Goal: Task Accomplishment & Management: Use online tool/utility

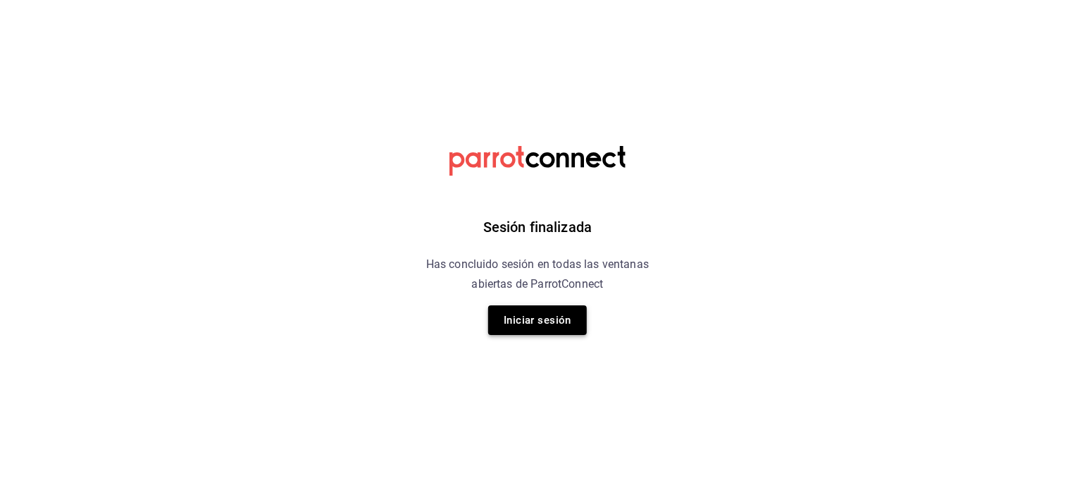
click at [549, 322] on button "Iniciar sesión" at bounding box center [537, 320] width 99 height 30
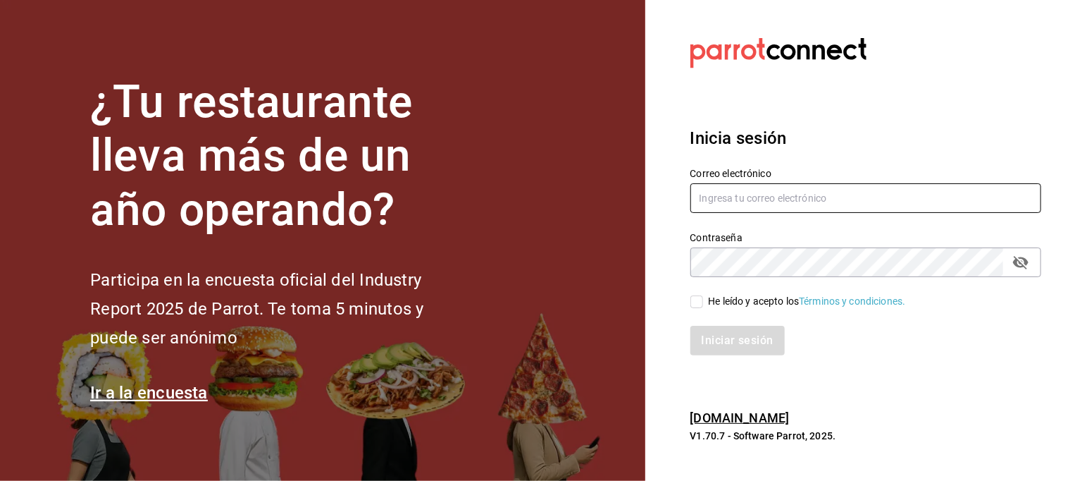
type input "[PERSON_NAME][EMAIL_ADDRESS][PERSON_NAME][DOMAIN_NAME]"
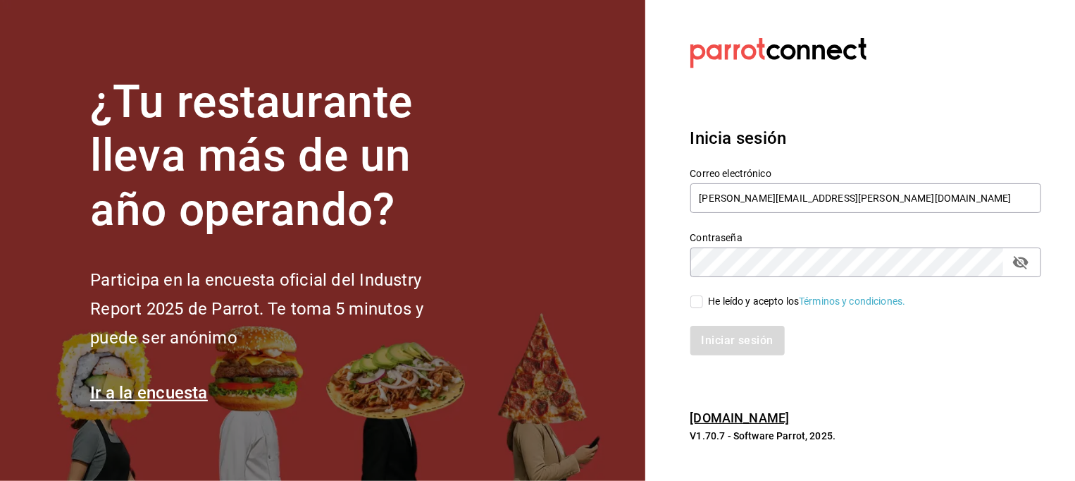
click at [698, 302] on input "He leído y acepto los Términos y condiciones." at bounding box center [697, 301] width 13 height 13
checkbox input "true"
click at [720, 339] on button "Iniciar sesión" at bounding box center [739, 341] width 96 height 30
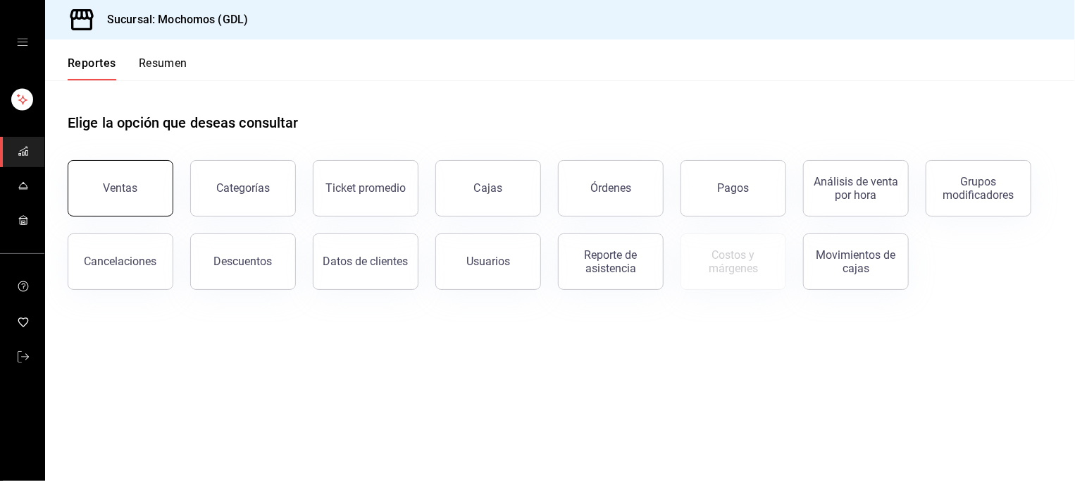
click at [131, 201] on button "Ventas" at bounding box center [121, 188] width 106 height 56
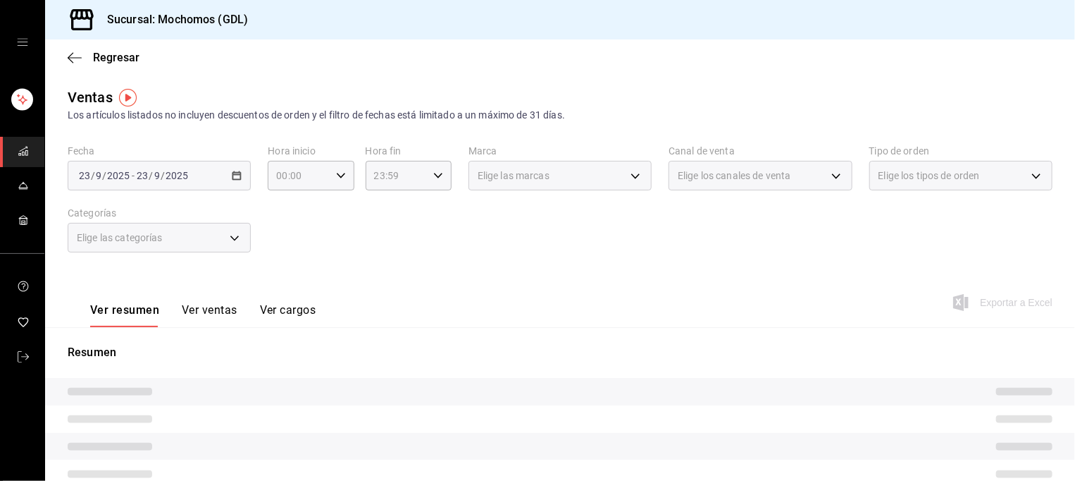
click at [32, 158] on link "carpetas de buzones" at bounding box center [22, 152] width 44 height 30
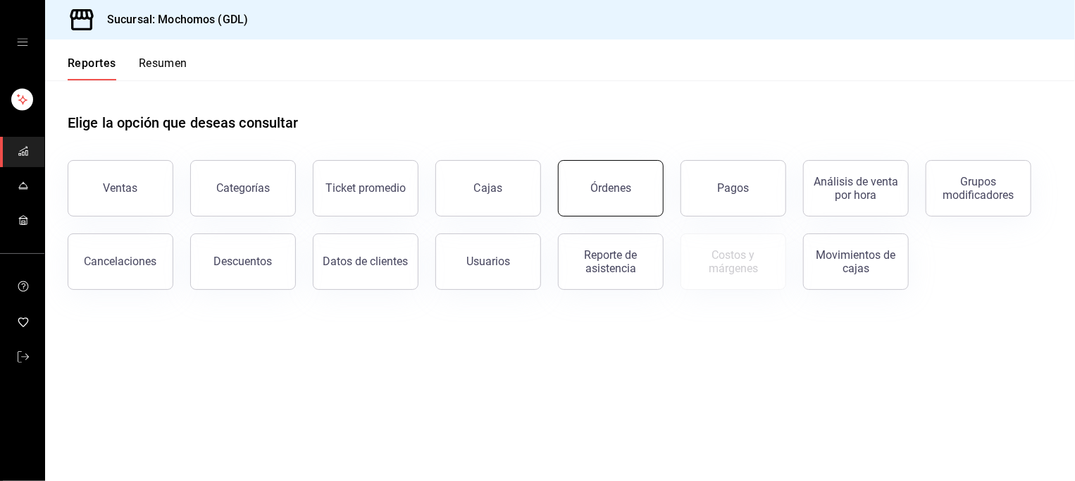
click at [639, 207] on button "Órdenes" at bounding box center [611, 188] width 106 height 56
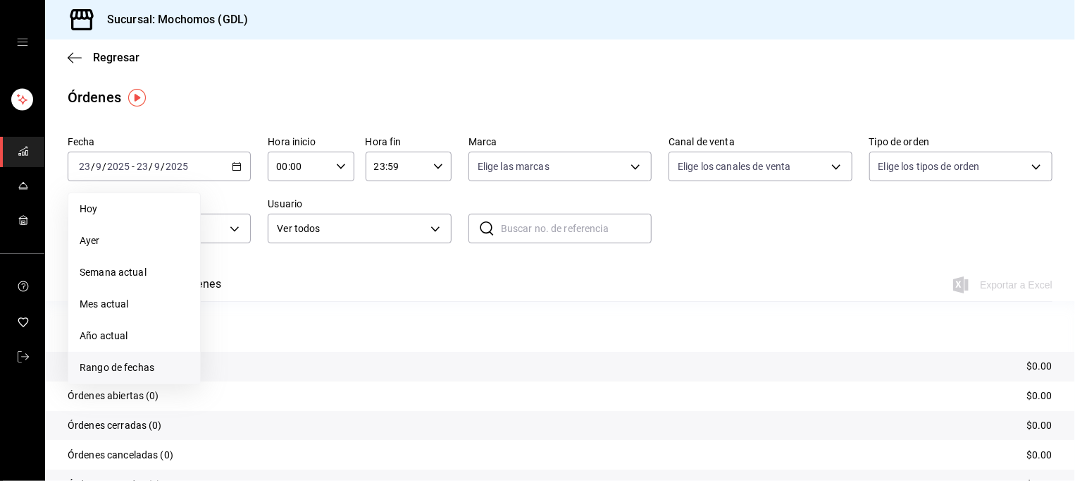
click at [111, 360] on span "Rango de fechas" at bounding box center [134, 367] width 109 height 15
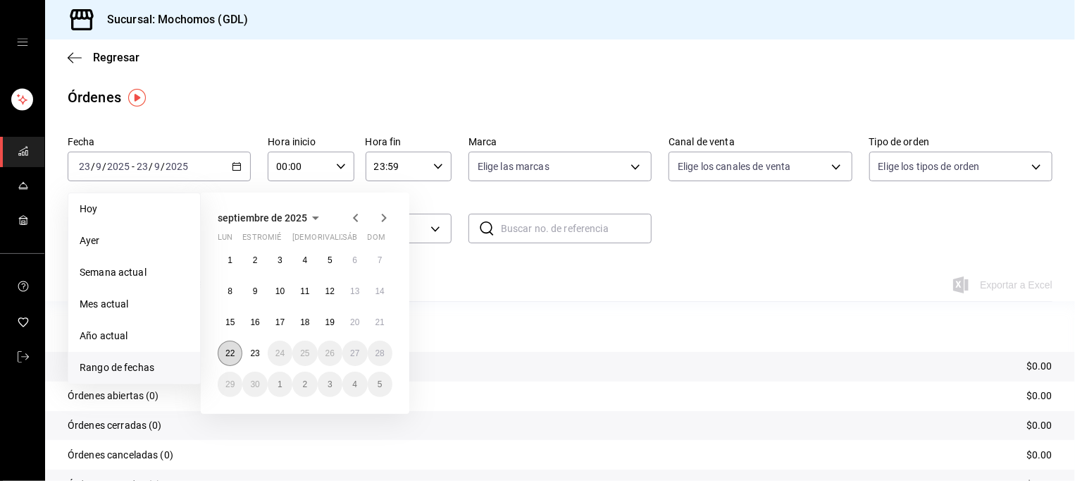
click at [219, 357] on button "22" at bounding box center [230, 352] width 25 height 25
click at [250, 354] on abbr "23" at bounding box center [254, 353] width 9 height 10
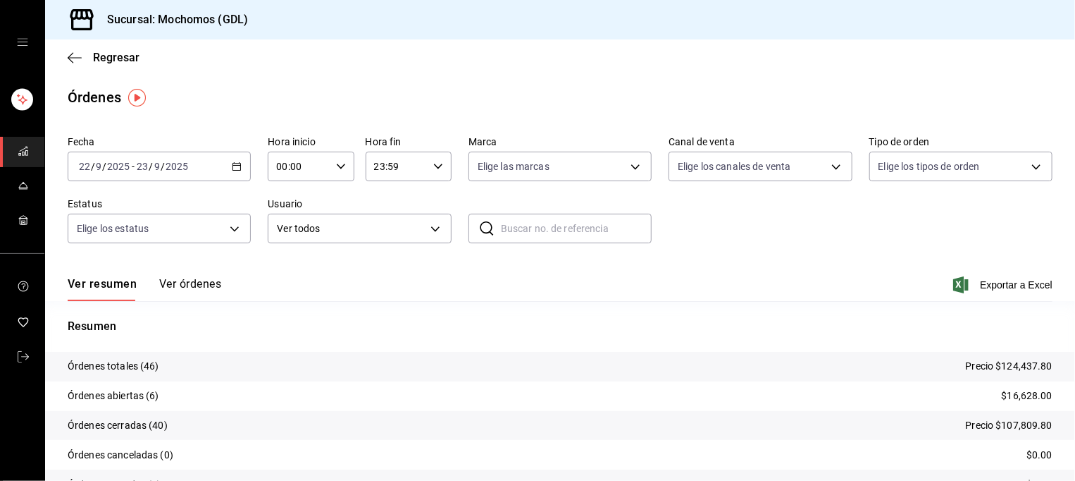
click at [336, 164] on icon "button" at bounding box center [341, 166] width 10 height 10
click at [297, 221] on button "05" at bounding box center [286, 225] width 37 height 28
type input "05:00"
click at [427, 344] on div at bounding box center [537, 240] width 1075 height 481
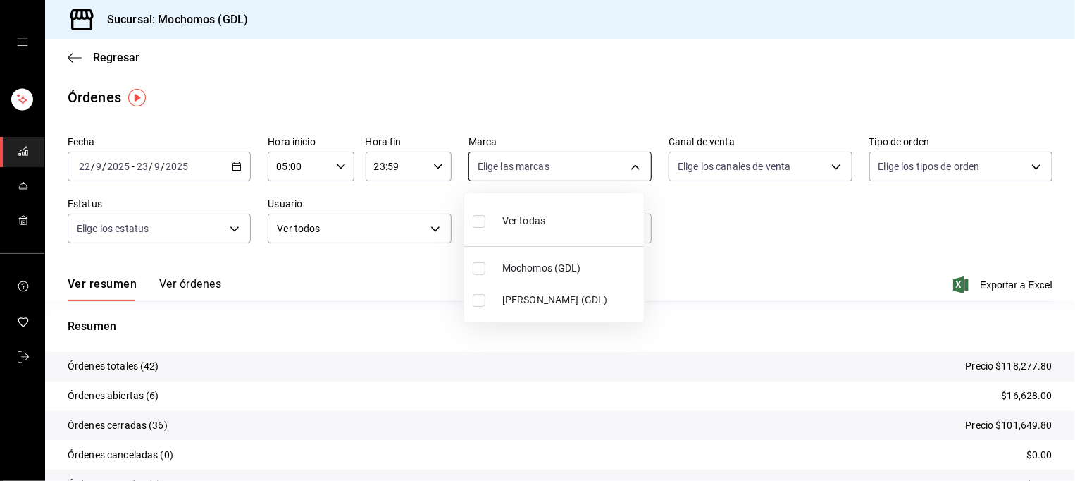
click at [530, 166] on body "Sucursal: Mochomos (GDL) Regresar Órdenes Fecha [DATE] [DATE] - [DATE] [DATE] H…" at bounding box center [537, 240] width 1075 height 481
click at [521, 297] on span "[PERSON_NAME] (GDL)" at bounding box center [570, 299] width 136 height 15
type input "9cac9703-0c5a-4d8b-addd-5b6b571d65b9"
checkbox input "true"
click at [717, 230] on div at bounding box center [537, 240] width 1075 height 481
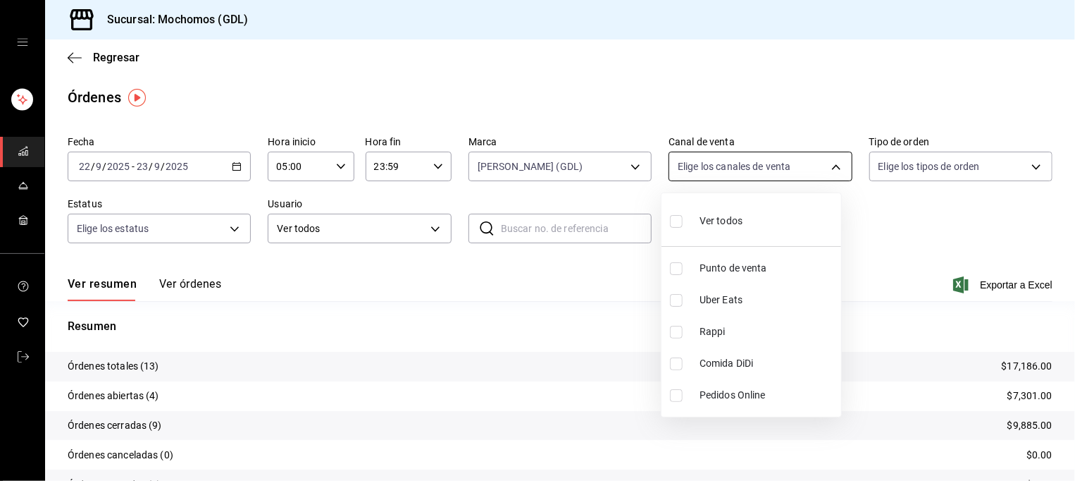
click at [740, 161] on body "Sucursal: Mochomos (GDL) Regresar Órdenes Fecha [DATE] [DATE] - [DATE] [DATE] H…" at bounding box center [537, 240] width 1075 height 481
click at [729, 215] on span "Ver todos" at bounding box center [721, 221] width 43 height 15
type input "PARROT,UBER_EATS,RAPPI,DIDI_FOOD,ONLINE"
checkbox input "true"
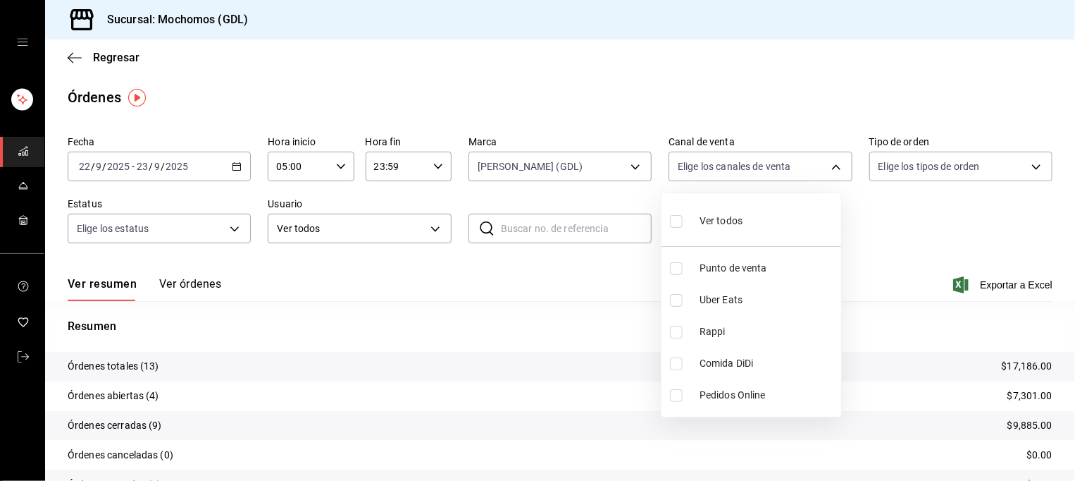
checkbox input "true"
click at [975, 171] on div at bounding box center [537, 240] width 1075 height 481
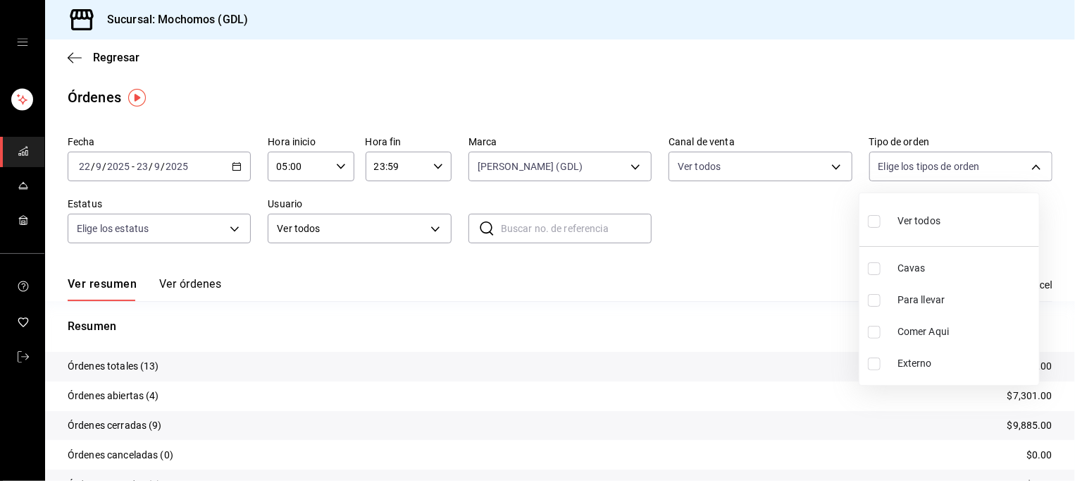
click at [975, 171] on body "Sucursal: Mochomos (GDL) Regresar Órdenes Fecha [DATE] [DATE] - [DATE] [DATE] H…" at bounding box center [537, 240] width 1075 height 481
click at [951, 240] on li "Ver todos" at bounding box center [950, 220] width 180 height 42
type input "c3d0baef-30c0-4718-9d76-caab43e27316,13c4cc4a-99d2-42c0-ba96-c3de8c08c13d,7b791…"
checkbox input "true"
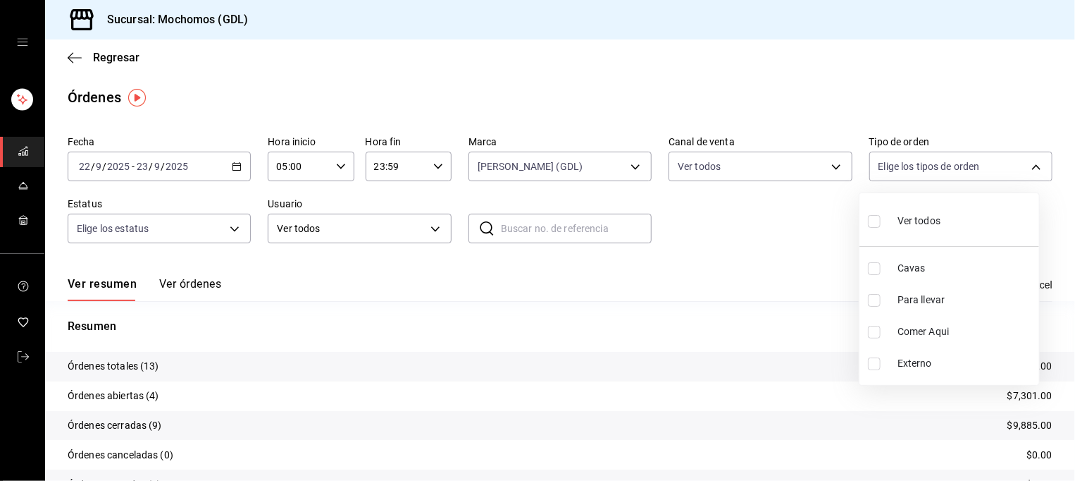
checkbox input "true"
click at [221, 233] on div at bounding box center [537, 240] width 1075 height 481
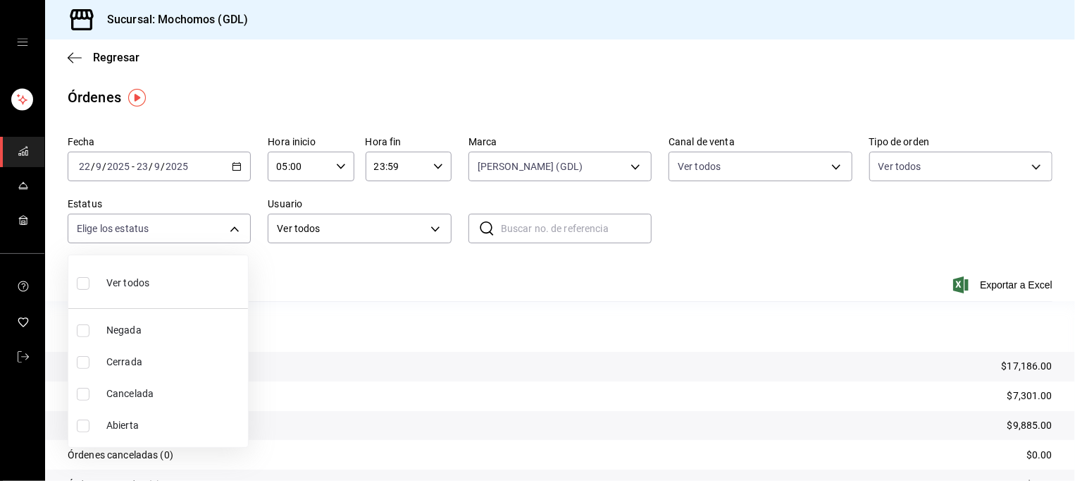
click at [221, 233] on body "Sucursal: Mochomos (GDL) Regresar Órdenes Fecha [DATE] [DATE] - [DATE] [DATE] H…" at bounding box center [537, 240] width 1075 height 481
click at [185, 284] on li "Ver todos" at bounding box center [158, 282] width 180 height 42
type input "DENIED,FINISHED,CANCELED,OPEN"
checkbox input "true"
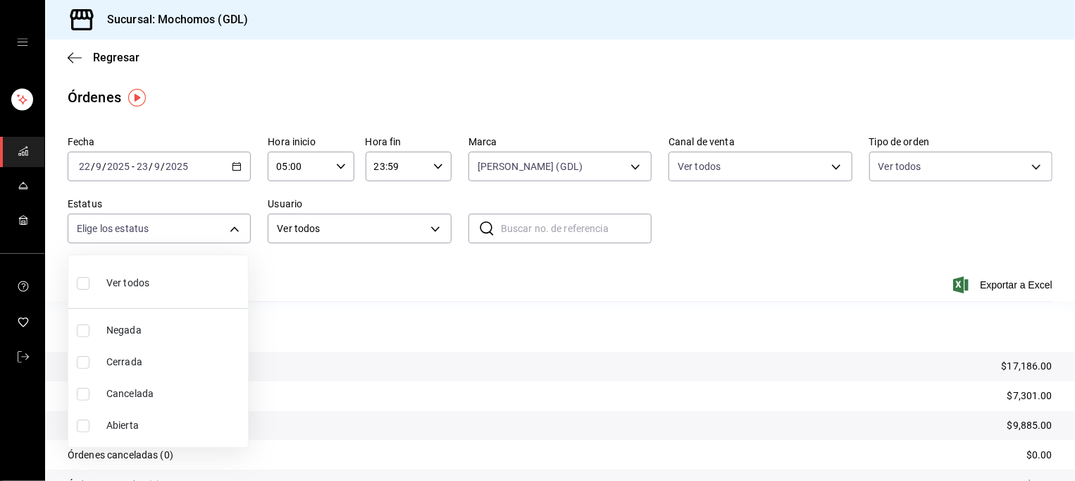
checkbox input "true"
click at [377, 283] on div at bounding box center [537, 240] width 1075 height 481
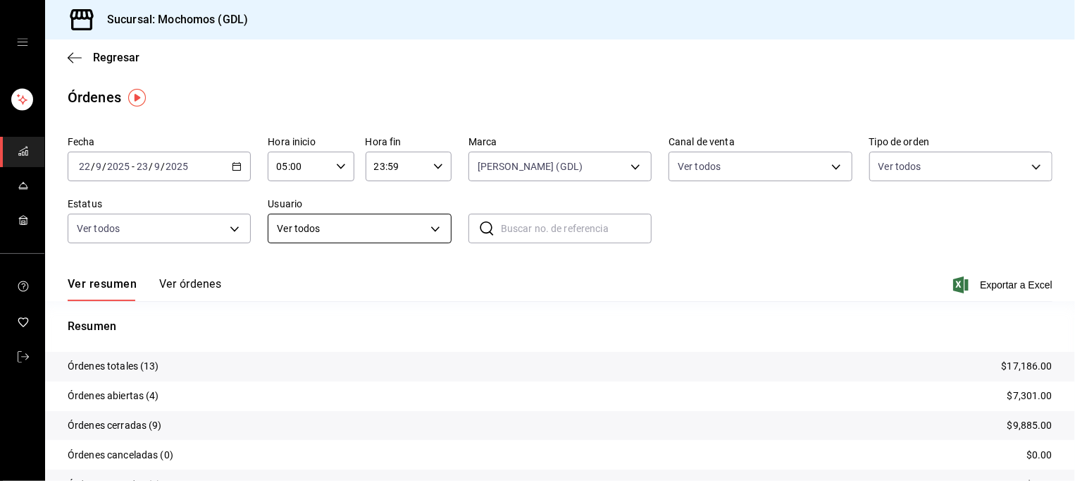
click at [369, 220] on body "Sucursal: Mochomos (GDL) Regresar Órdenes Fecha [DATE] [DATE] - [DATE] [DATE] H…" at bounding box center [537, 240] width 1075 height 481
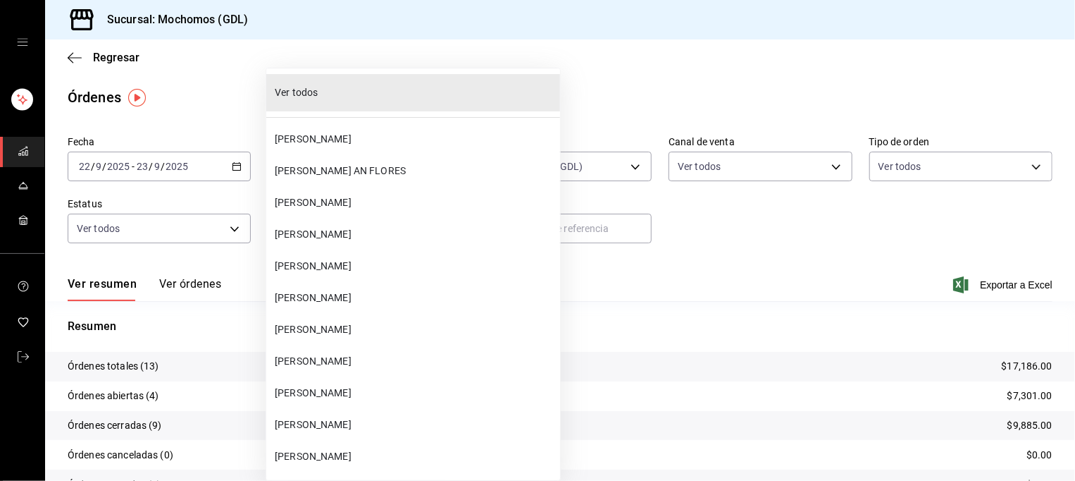
click at [372, 94] on span "Ver todos" at bounding box center [415, 92] width 280 height 15
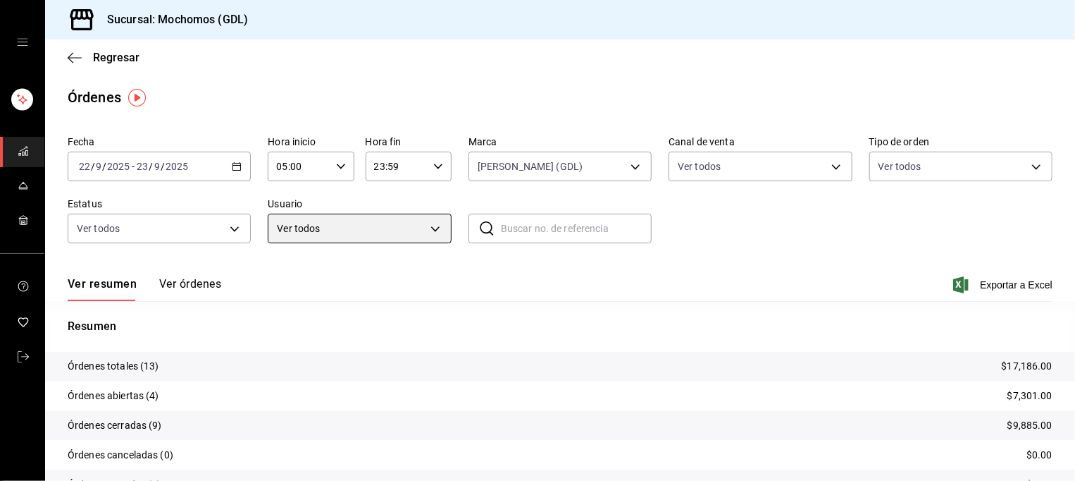
scroll to position [73, 0]
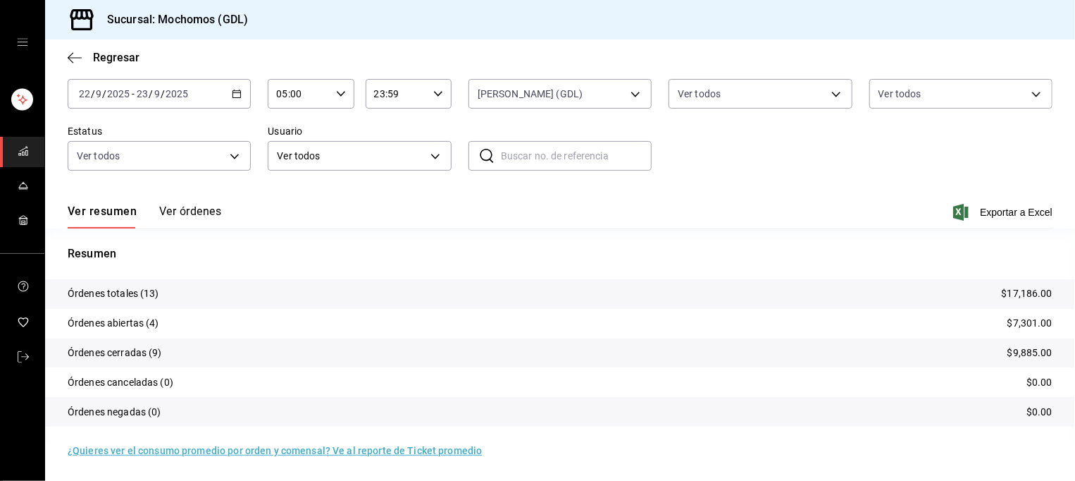
click at [786, 182] on div "Fecha [DATE] [DATE] - [DATE] [DATE] Hora inicio 05:00 Hora inicio Hora fin 23:5…" at bounding box center [560, 123] width 985 height 130
click at [18, 159] on span "carpetas de buzones" at bounding box center [23, 151] width 11 height 19
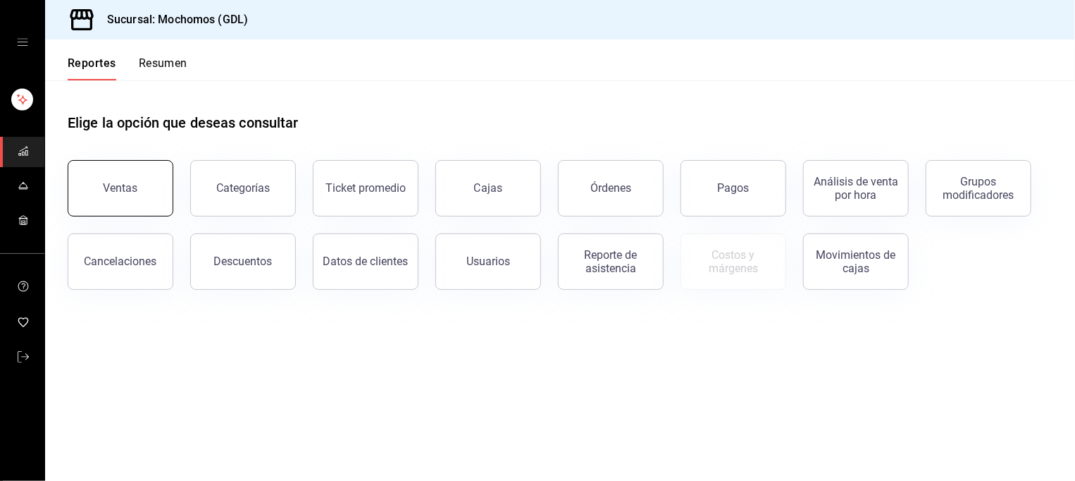
click at [139, 193] on button "Ventas" at bounding box center [121, 188] width 106 height 56
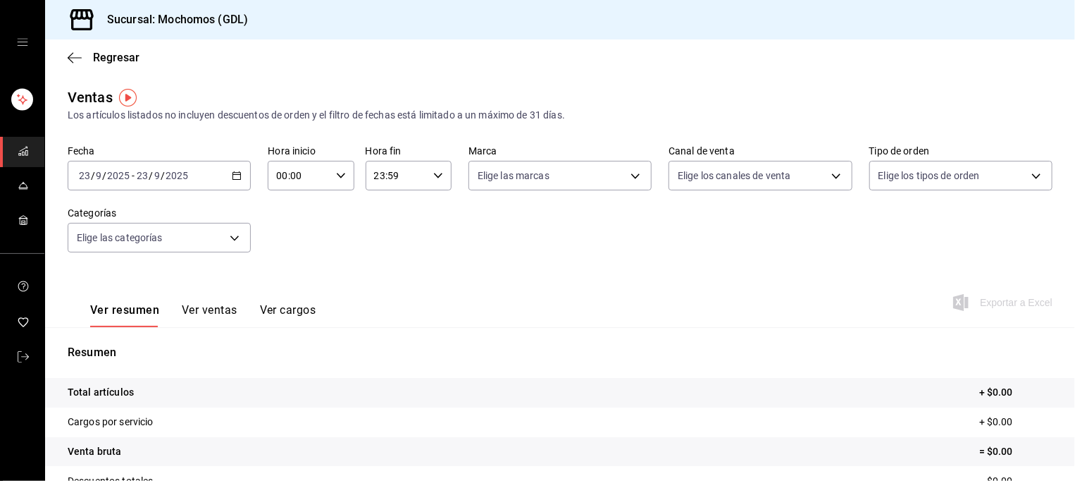
click at [235, 177] on icon "button" at bounding box center [237, 176] width 10 height 10
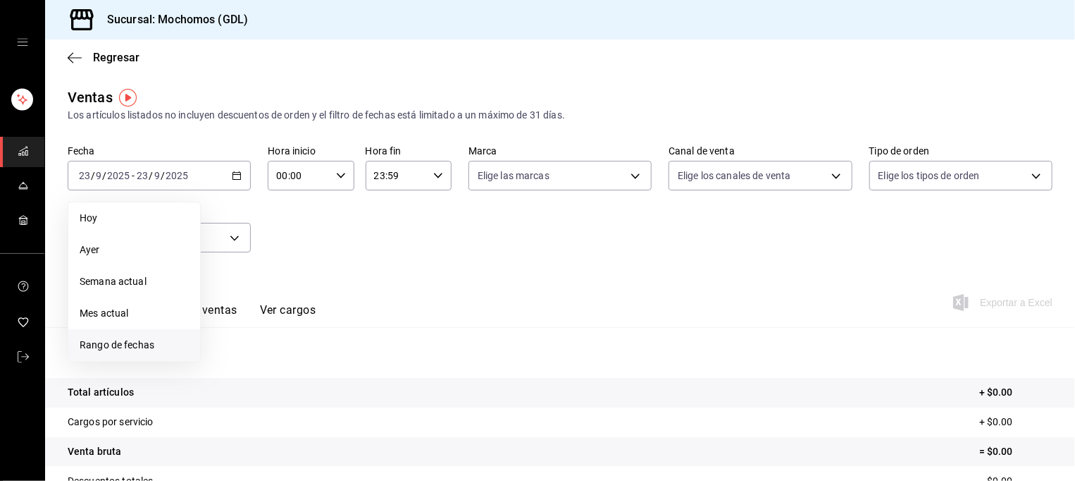
click at [102, 339] on span "Rango de fechas" at bounding box center [134, 345] width 109 height 15
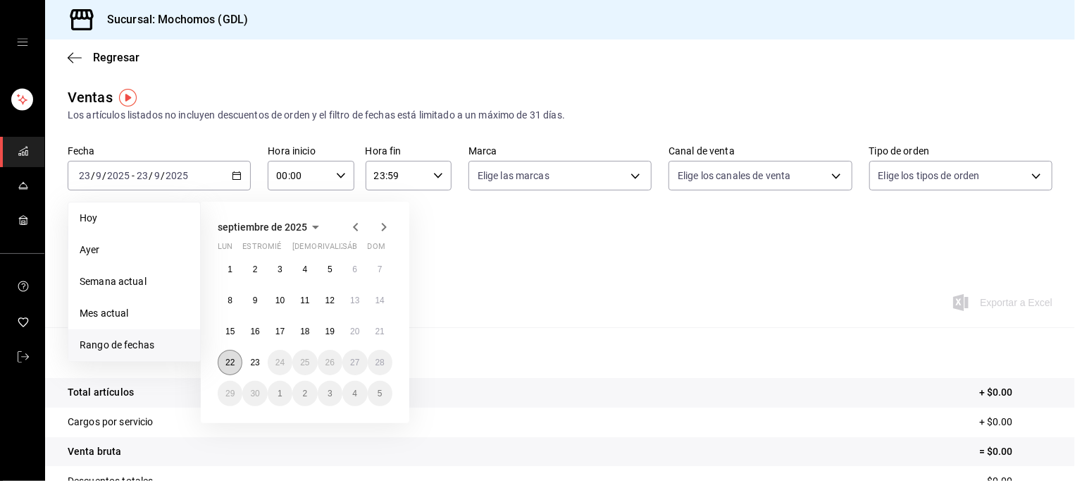
click at [226, 363] on abbr "22" at bounding box center [230, 362] width 9 height 10
click at [249, 363] on button "23" at bounding box center [254, 362] width 25 height 25
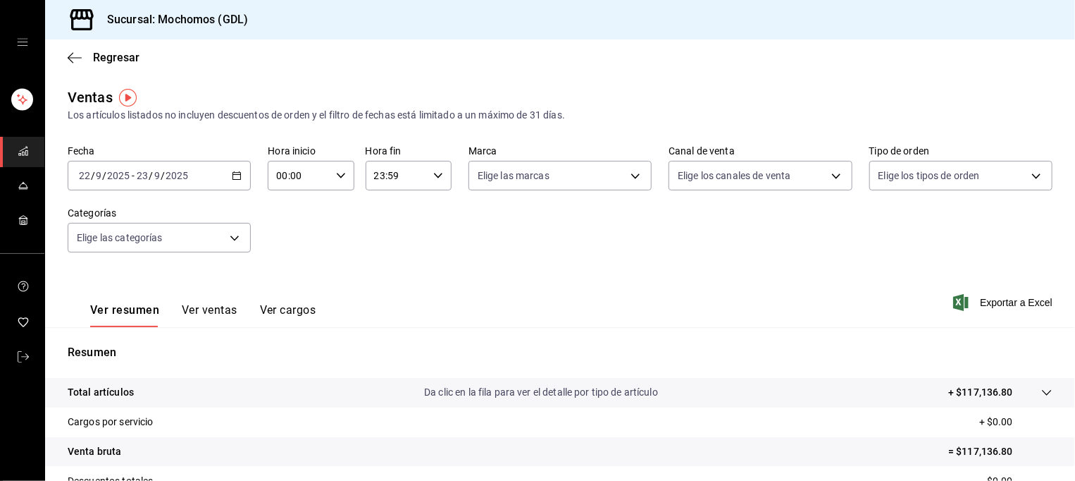
click at [323, 176] on input "00:00" at bounding box center [299, 175] width 62 height 28
click at [290, 277] on span "05" at bounding box center [287, 276] width 20 height 11
type input "05:00"
click at [421, 175] on div at bounding box center [537, 240] width 1075 height 481
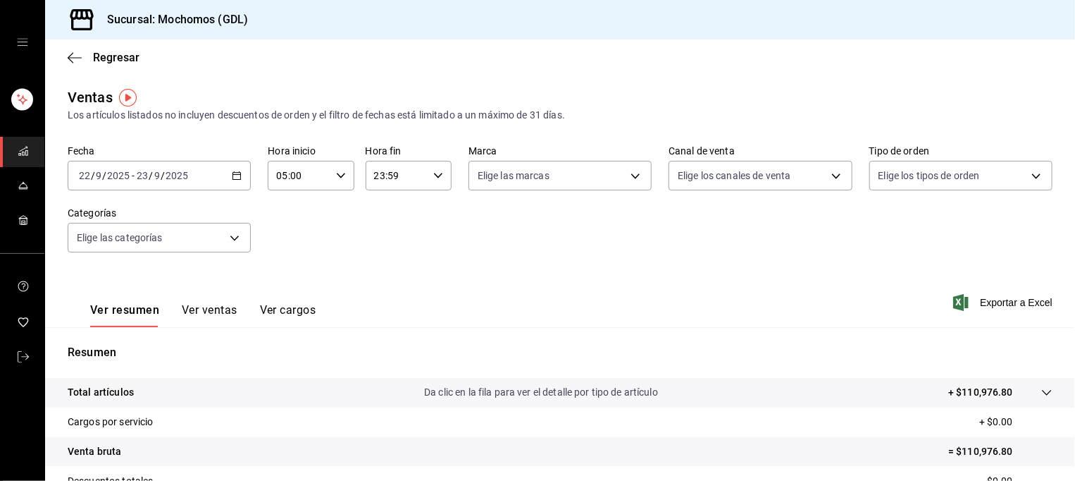
click at [440, 183] on div "23:59 Hora fin" at bounding box center [409, 176] width 86 height 30
click at [533, 241] on div at bounding box center [537, 240] width 1075 height 481
click at [538, 172] on body "Sucursal: Mochomos (GDL) Regresar Ventas Los artículos listados no incluyen des…" at bounding box center [537, 240] width 1075 height 481
click at [487, 271] on label at bounding box center [482, 277] width 18 height 13
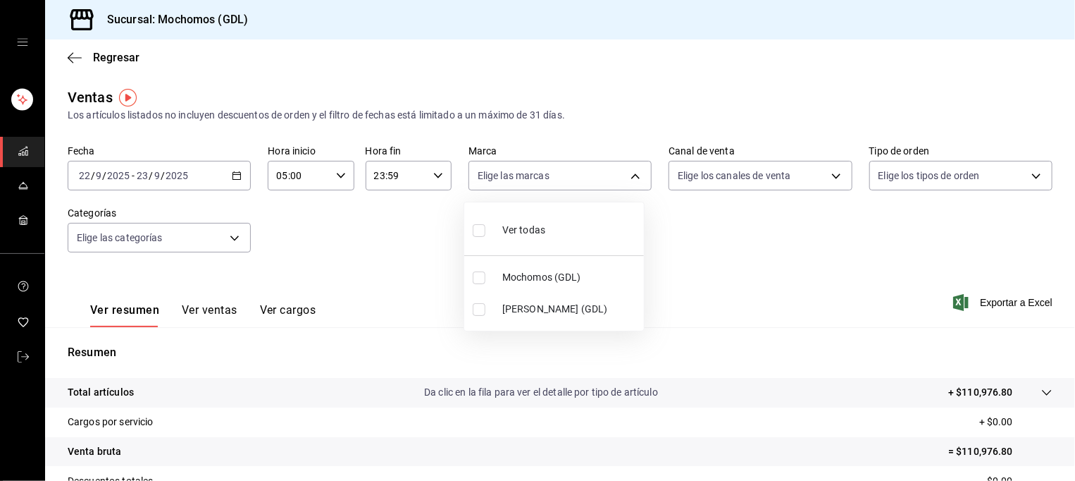
click at [486, 271] on input "checkbox" at bounding box center [479, 277] width 13 height 13
checkbox input "false"
click at [478, 276] on input "checkbox" at bounding box center [479, 277] width 13 height 13
checkbox input "true"
type input "36c25d4a-7cb0-456c-a434-e981d54830bc"
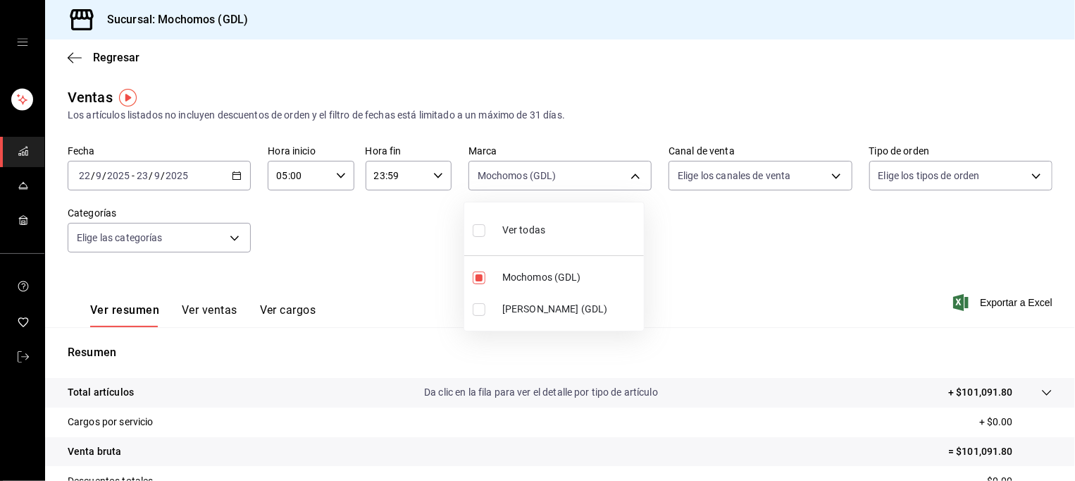
click at [731, 240] on div at bounding box center [537, 240] width 1075 height 481
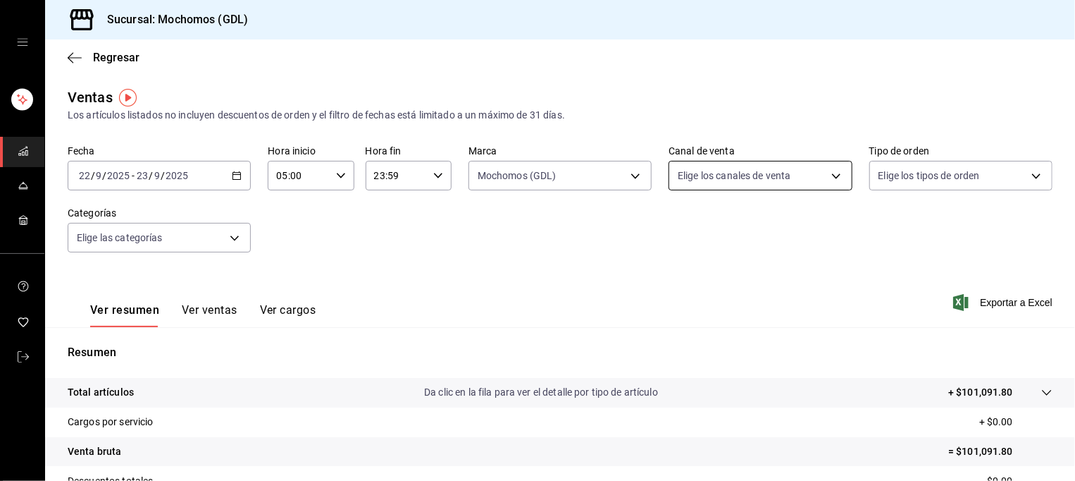
click at [774, 173] on body "Sucursal: Mochomos (GDL) Regresar Ventas Los artículos listados no incluyen des…" at bounding box center [537, 240] width 1075 height 481
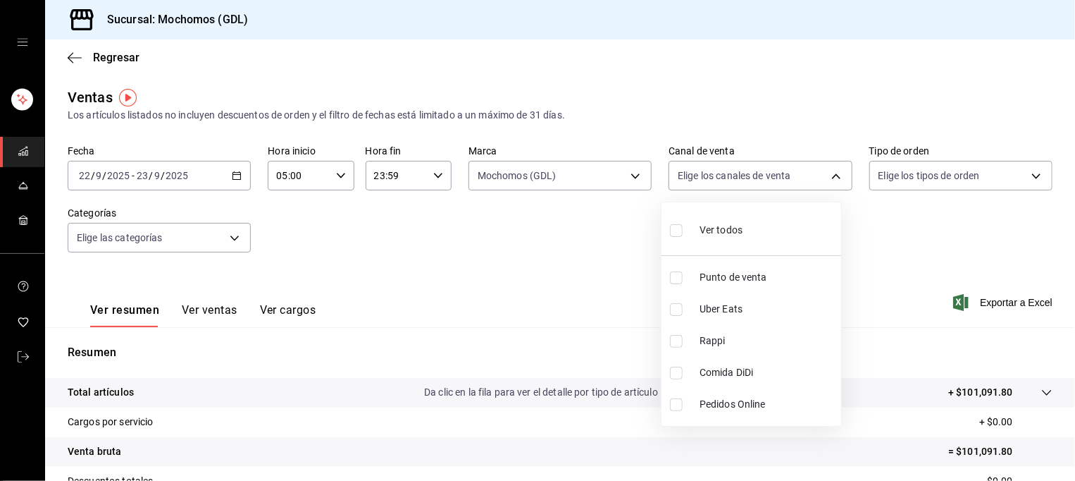
click at [743, 237] on li "Ver todos" at bounding box center [752, 229] width 180 height 42
type input "PARROT,UBER_EATS,RAPPI,DIDI_FOOD,ONLINE"
checkbox input "true"
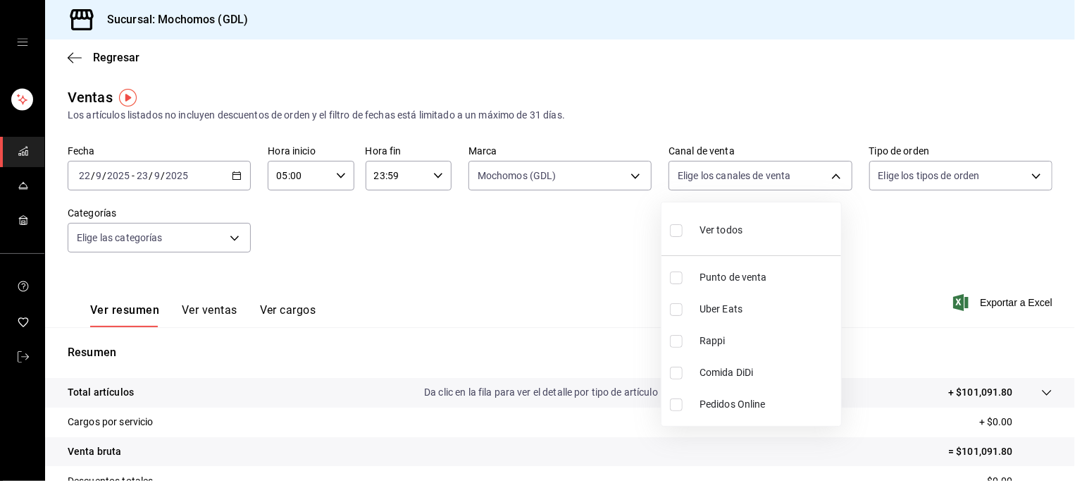
checkbox input "true"
click at [925, 180] on div at bounding box center [537, 240] width 1075 height 481
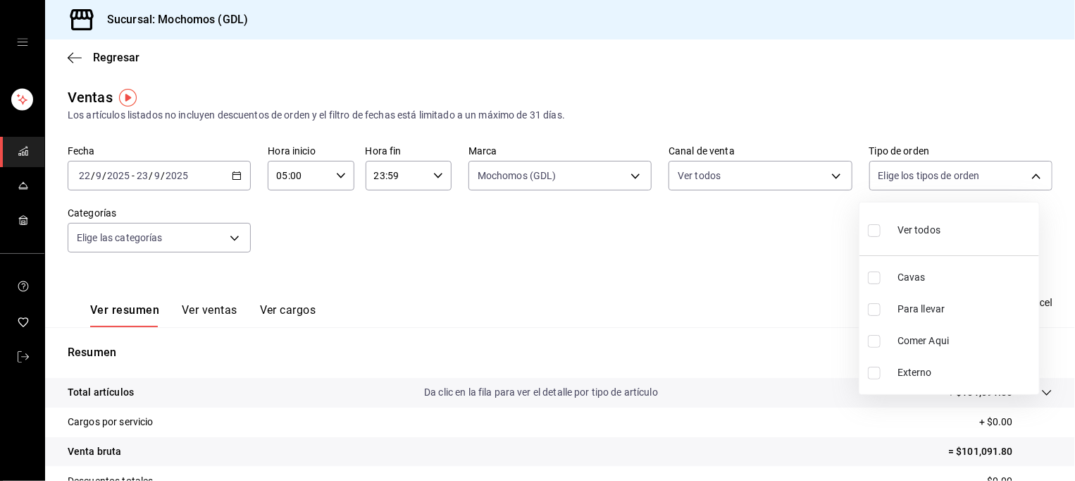
click at [925, 180] on body "Sucursal: Mochomos (GDL) Regresar Ventas Los artículos listados no incluyen des…" at bounding box center [537, 240] width 1075 height 481
click at [918, 223] on span "Ver todos" at bounding box center [919, 230] width 43 height 15
type input "c3d0baef-30c0-4718-9d76-caab43e27316,13c4cc4a-99d2-42c0-ba96-c3de8c08c13d,7b791…"
checkbox input "true"
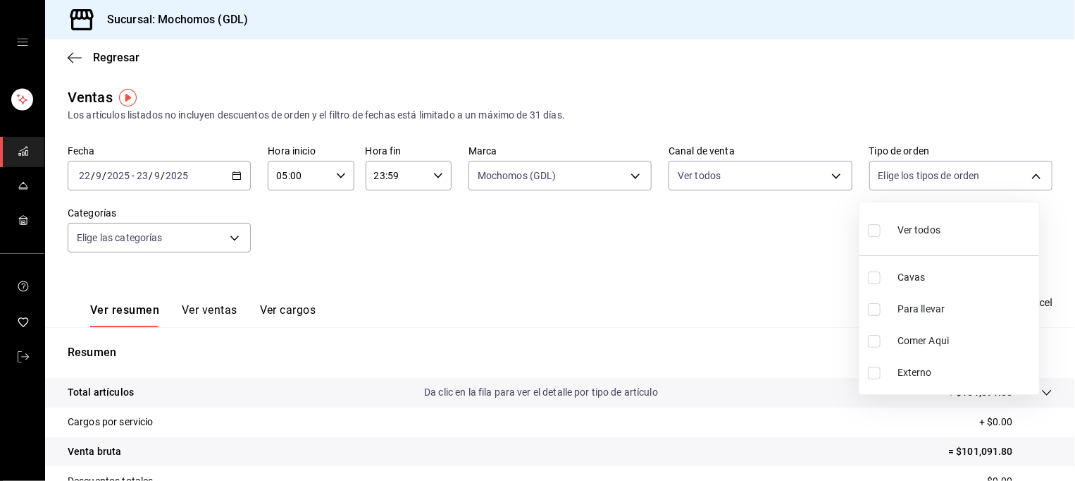
checkbox input "true"
click at [706, 276] on div at bounding box center [537, 240] width 1075 height 481
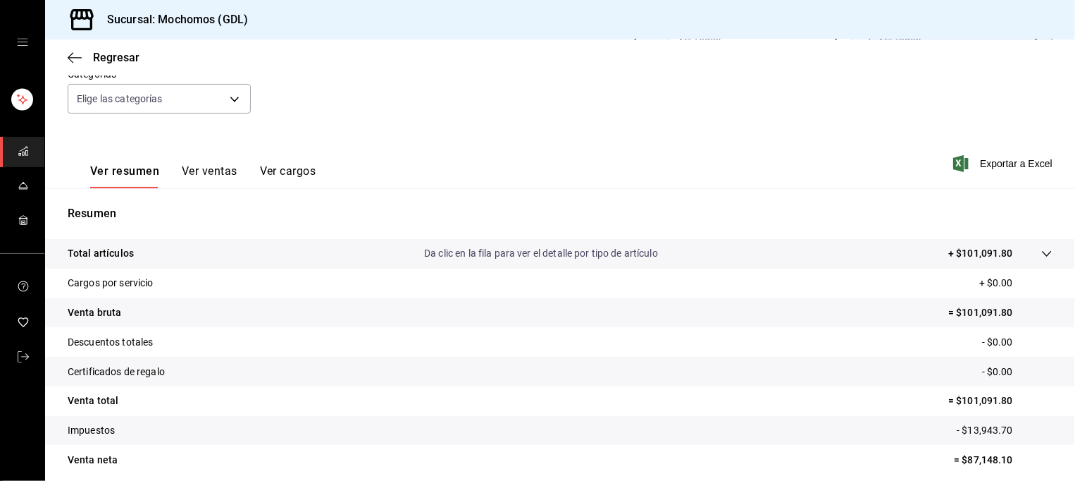
scroll to position [141, 0]
click at [1003, 168] on span "Exportar a Excel" at bounding box center [1004, 161] width 97 height 17
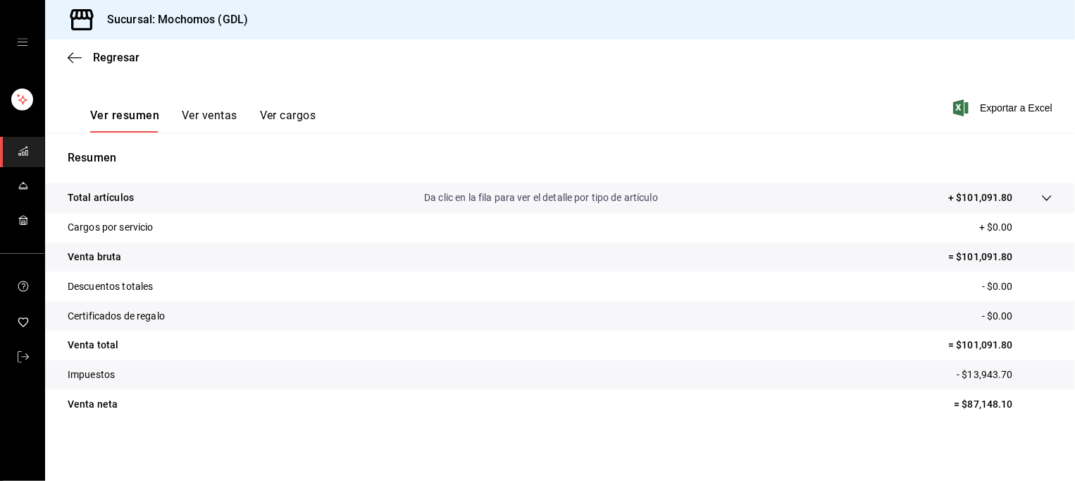
click at [22, 158] on span "carpetas de buzones" at bounding box center [23, 151] width 11 height 19
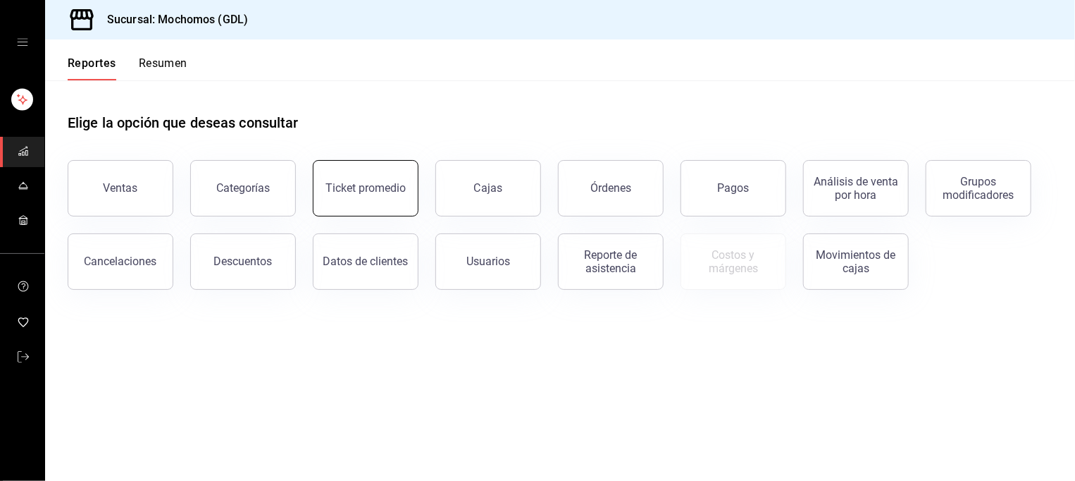
click at [375, 185] on div "Ticket promedio" at bounding box center [366, 187] width 80 height 13
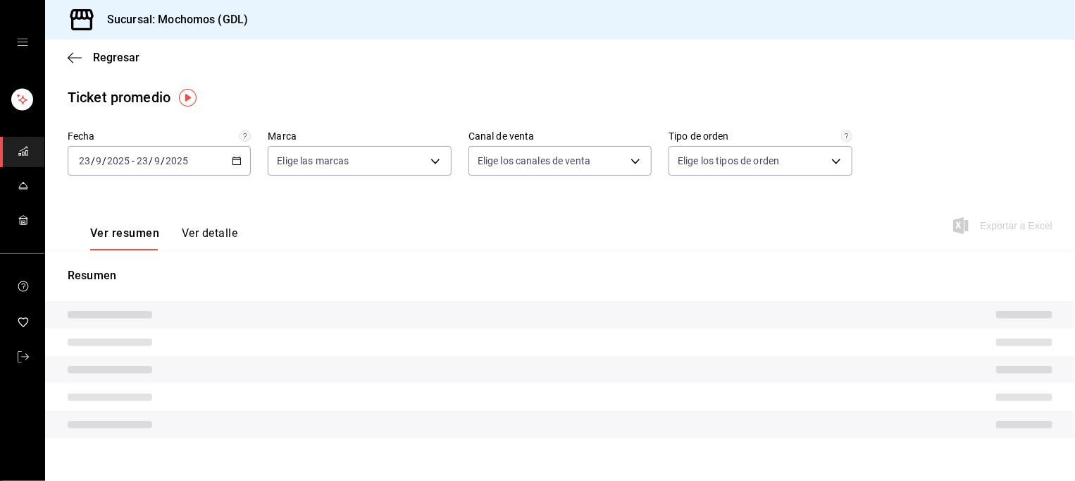
type input "36c25d4a-7cb0-456c-a434-e981d54830bc,9cac9703-0c5a-4d8b-addd-5b6b571d65b9"
type input "PARROT,UBER_EATS,RAPPI,DIDI_FOOD,ONLINE"
type input "c3d0baef-30c0-4718-9d76-caab43e27316,13c4cc4a-99d2-42c0-ba96-c3de8c08c13d,7b791…"
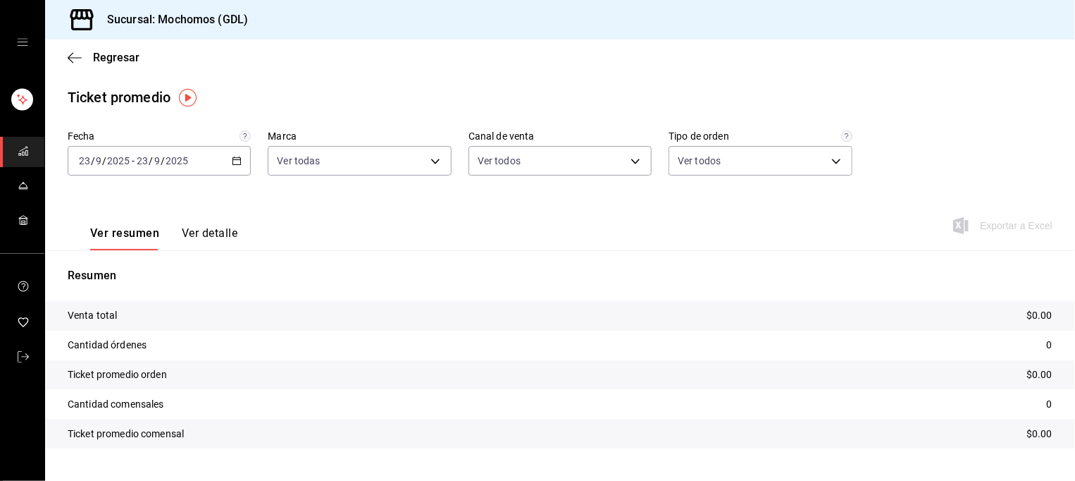
click at [233, 162] on icon "button" at bounding box center [237, 161] width 10 height 10
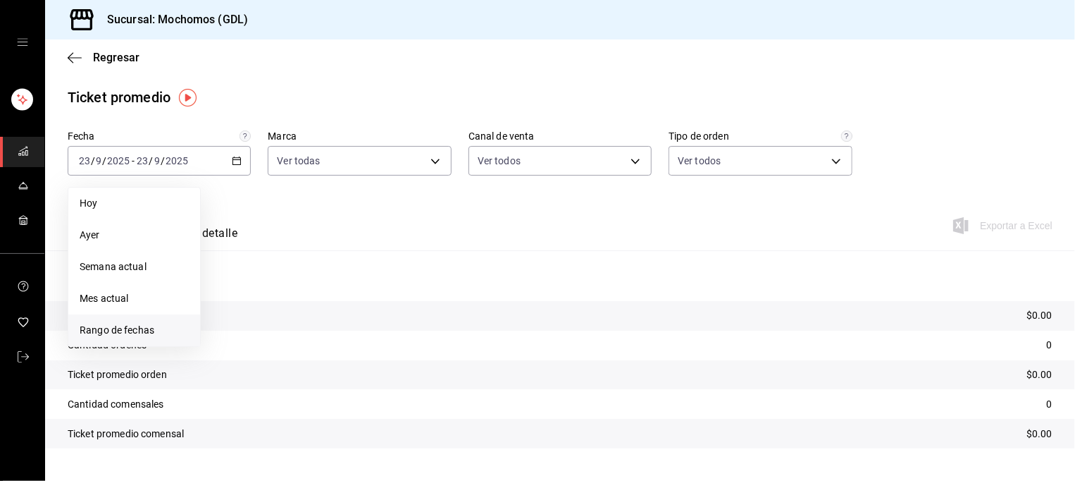
click at [141, 326] on span "Rango de fechas" at bounding box center [134, 330] width 109 height 15
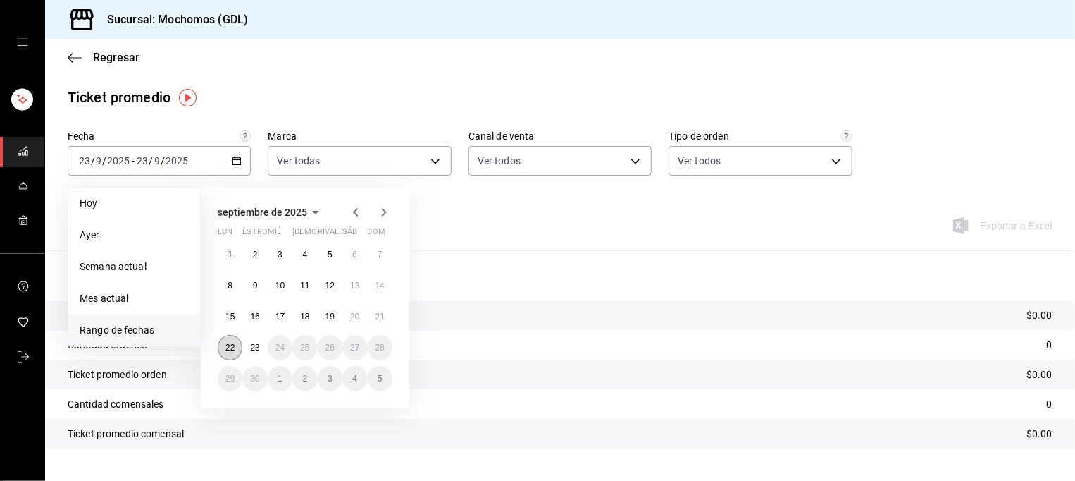
click at [228, 342] on abbr "22" at bounding box center [230, 347] width 9 height 10
click at [256, 350] on abbr "23" at bounding box center [254, 347] width 9 height 10
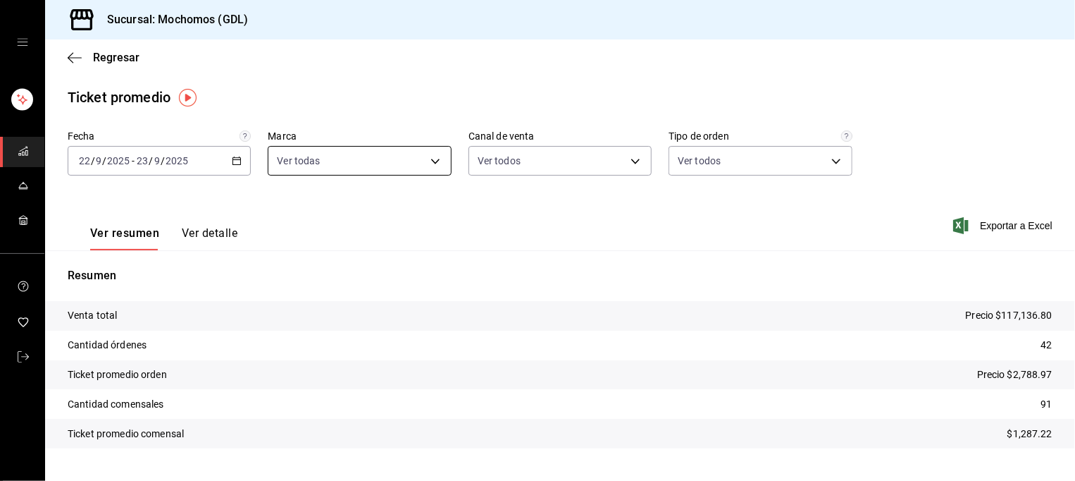
click at [413, 162] on body "Sucursal: Mochomos (GDL) Regresar Ticket promedio Fecha [DATE] [DATE] - [DATE] …" at bounding box center [537, 240] width 1075 height 481
click at [363, 292] on span "[PERSON_NAME] (GDL)" at bounding box center [372, 294] width 136 height 15
type input "36c25d4a-7cb0-456c-a434-e981d54830bc"
checkbox input "false"
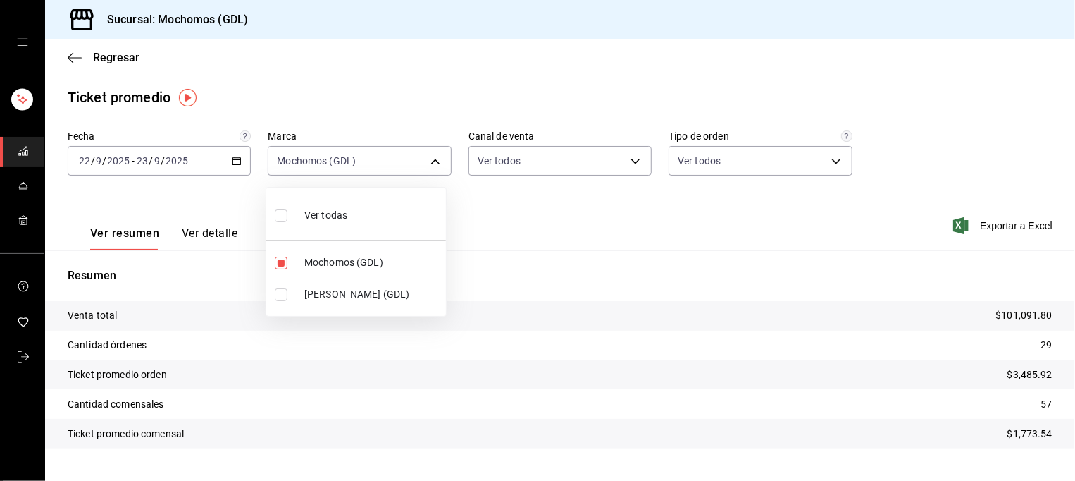
click at [515, 227] on div at bounding box center [537, 240] width 1075 height 481
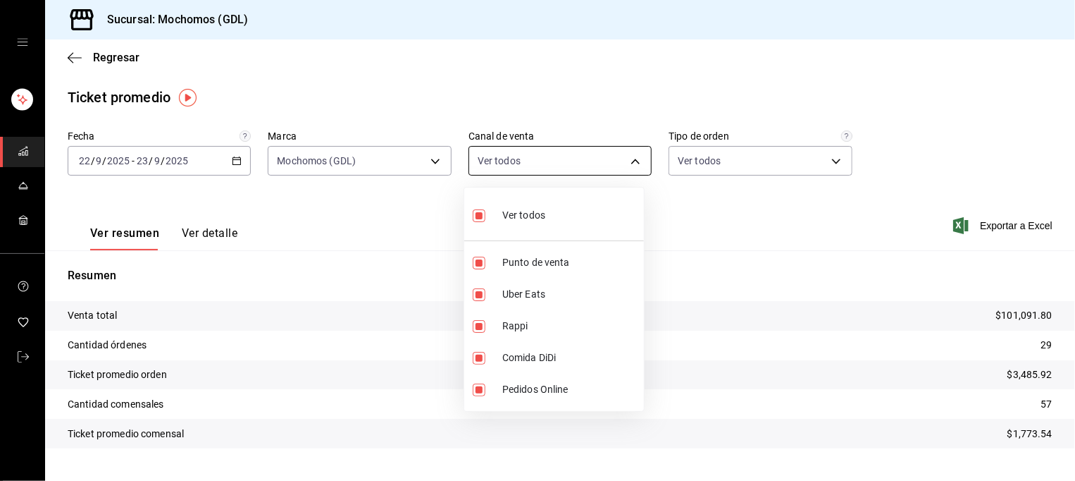
click at [574, 162] on body "Sucursal: Mochomos (GDL) Regresar Ticket promedio Fecha [DATE] [DATE] - [DATE] …" at bounding box center [537, 240] width 1075 height 481
click at [757, 168] on div at bounding box center [537, 240] width 1075 height 481
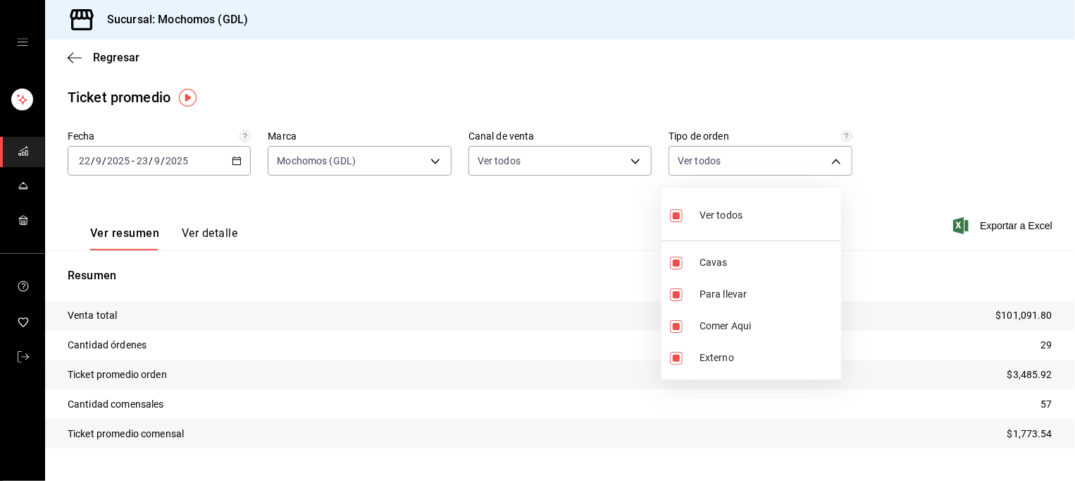
click at [757, 168] on body "Sucursal: Mochomos (GDL) Regresar Ticket promedio Fecha [DATE] [DATE] - [DATE] …" at bounding box center [537, 240] width 1075 height 481
click at [464, 251] on div at bounding box center [537, 240] width 1075 height 481
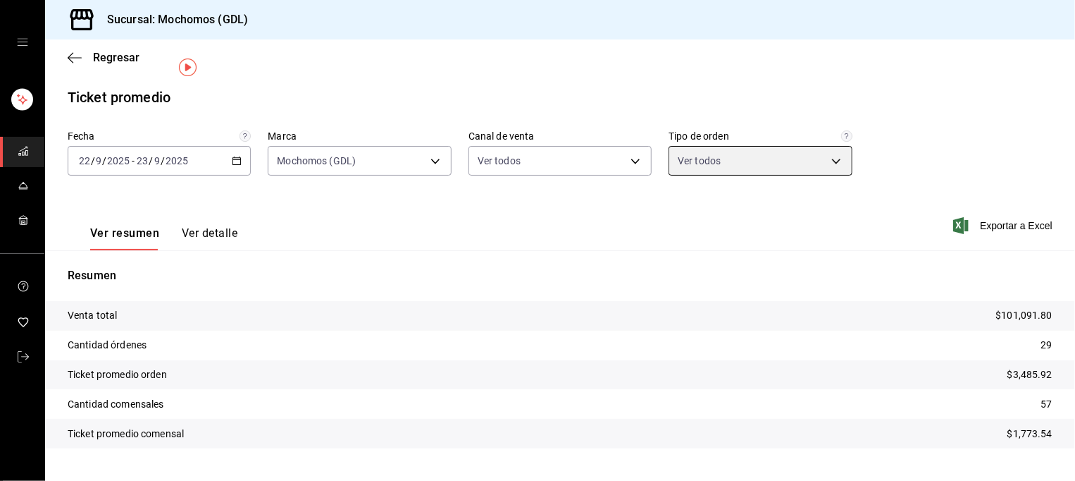
scroll to position [30, 0]
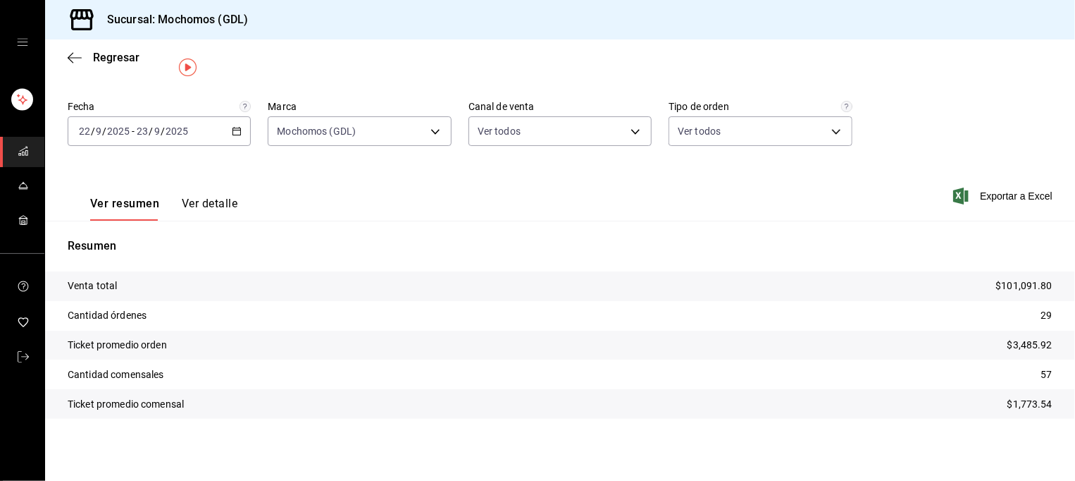
click at [236, 132] on icon "button" at bounding box center [237, 131] width 10 height 10
click at [18, 148] on icon "carpetas de buzones" at bounding box center [23, 150] width 11 height 11
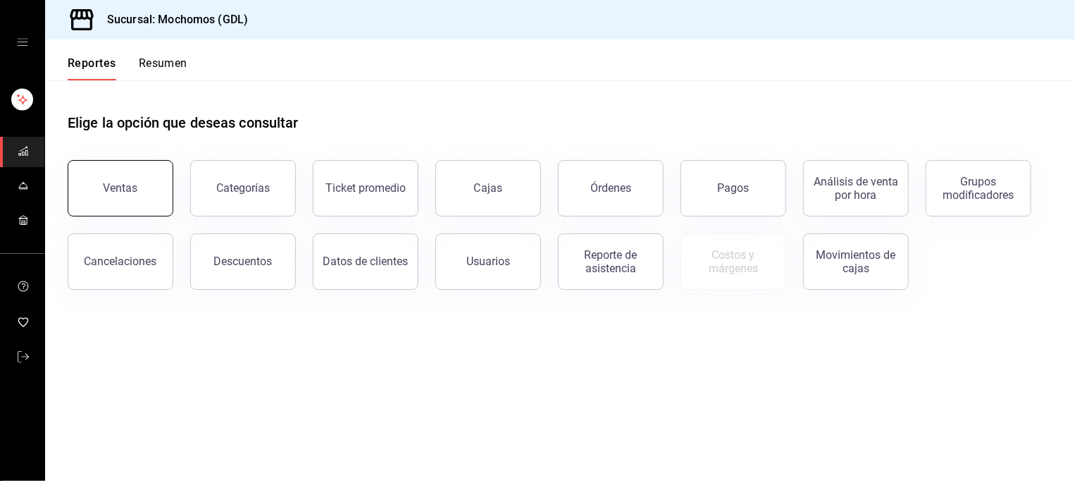
click at [140, 201] on button "Ventas" at bounding box center [121, 188] width 106 height 56
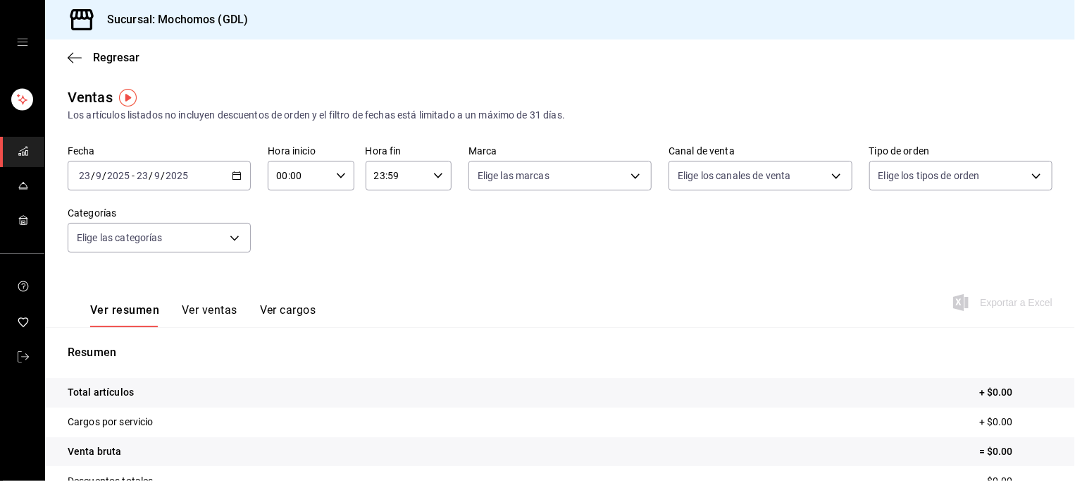
click at [236, 176] on icon "button" at bounding box center [237, 176] width 10 height 10
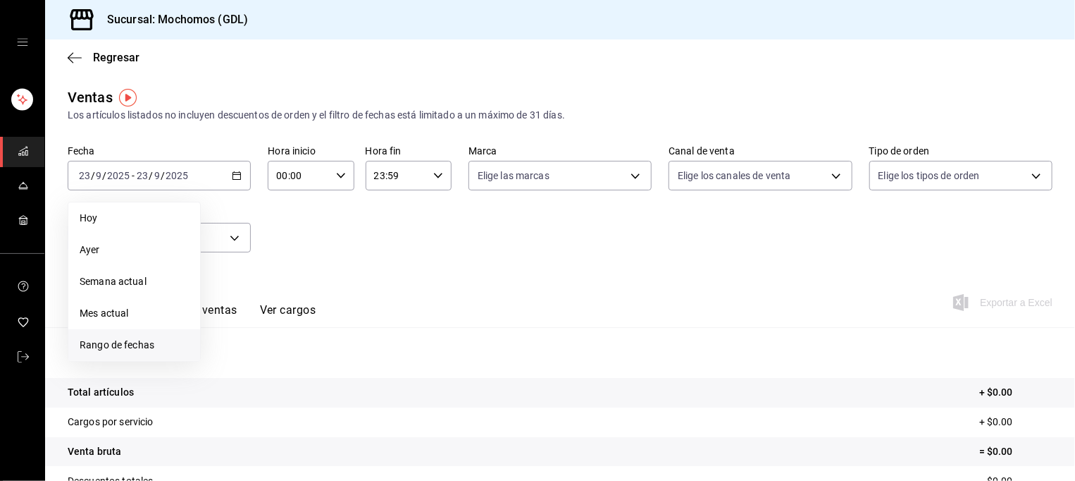
click at [136, 340] on span "Rango de fechas" at bounding box center [134, 345] width 109 height 15
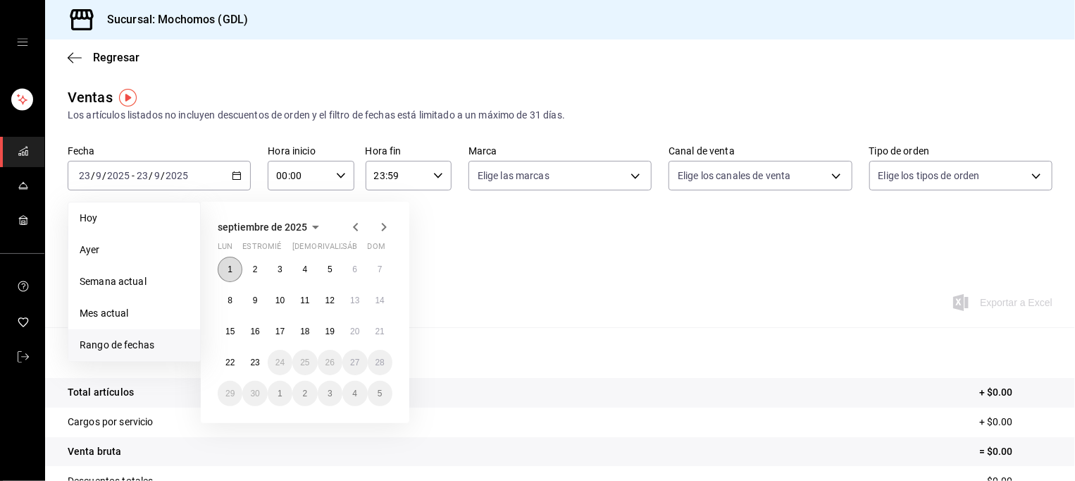
click at [230, 268] on abbr "1" at bounding box center [230, 269] width 5 height 10
click at [261, 359] on button "23" at bounding box center [254, 362] width 25 height 25
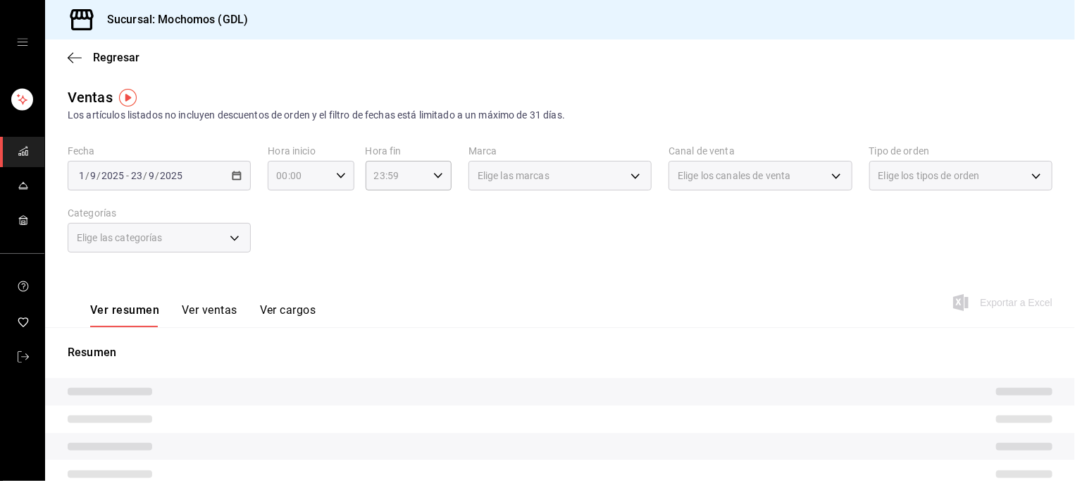
click at [336, 178] on icon "button" at bounding box center [341, 176] width 10 height 10
click at [286, 267] on span "05" at bounding box center [287, 266] width 20 height 11
type input "05:00"
click at [417, 250] on div at bounding box center [537, 240] width 1075 height 481
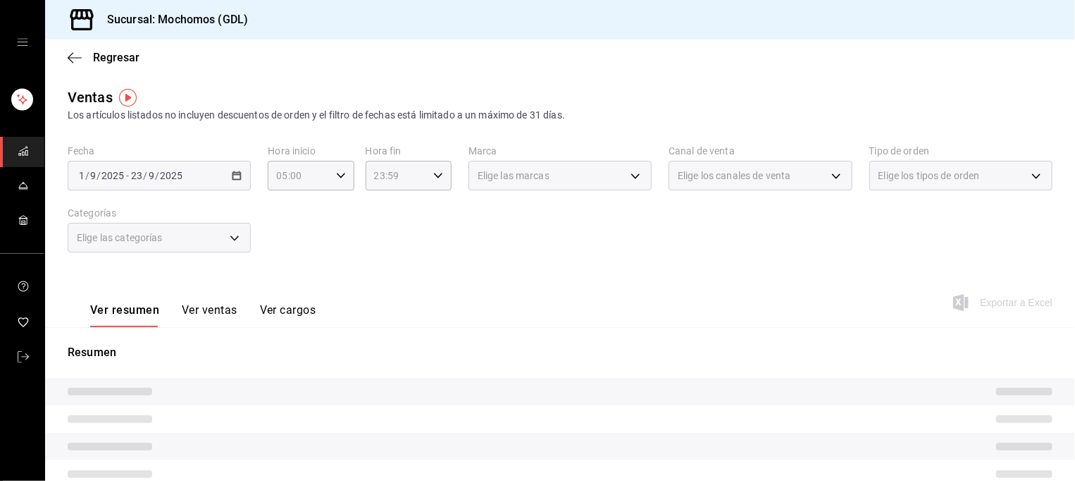
click at [555, 185] on div "Elige las marcas" at bounding box center [560, 176] width 183 height 30
click at [629, 180] on div "Elige las marcas" at bounding box center [560, 176] width 183 height 30
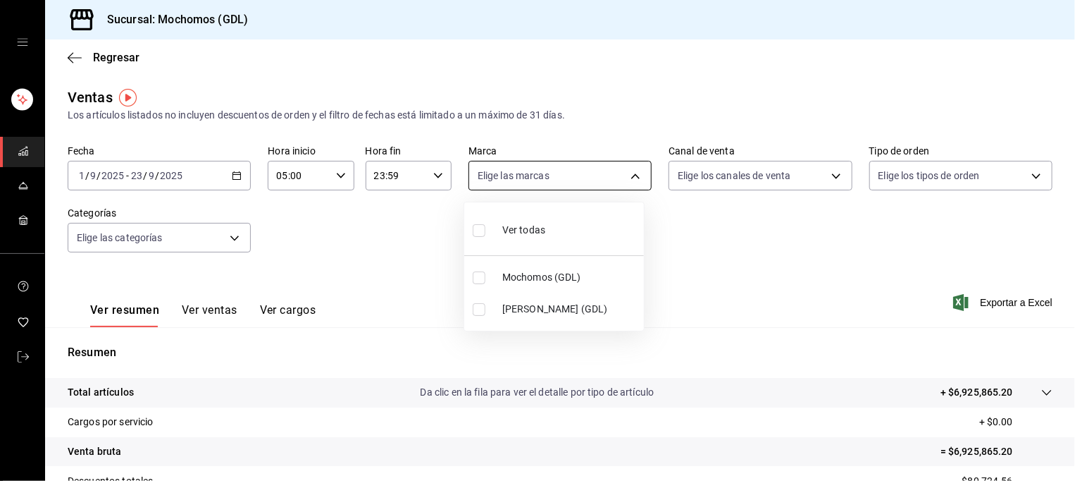
click at [634, 173] on body "Sucursal: Mochomos (GDL) Regresar Ventas Los artículos listados no incluyen des…" at bounding box center [537, 240] width 1075 height 481
click at [568, 280] on span "Mochomos (GDL)" at bounding box center [570, 277] width 136 height 15
type input "36c25d4a-7cb0-456c-a434-e981d54830bc"
checkbox input "true"
click at [724, 238] on div at bounding box center [537, 240] width 1075 height 481
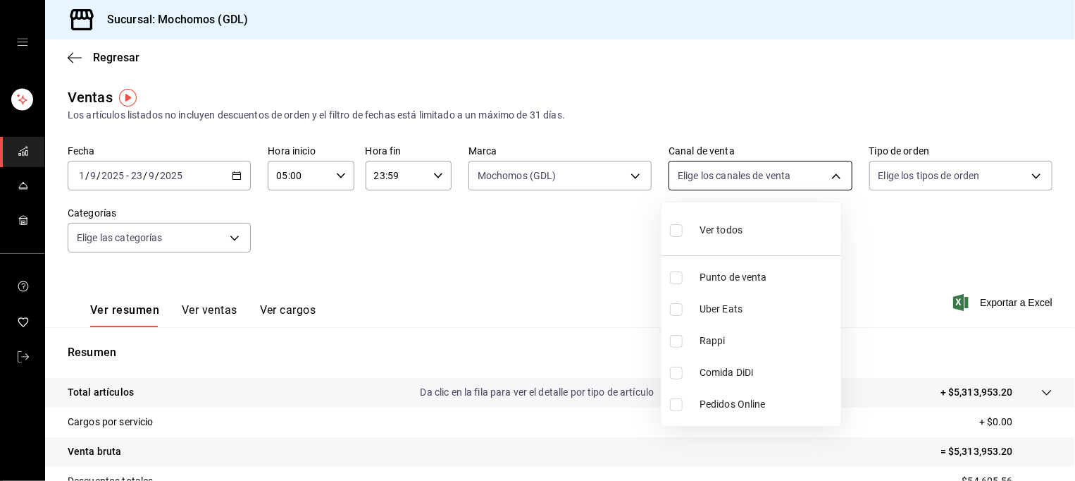
click at [789, 169] on body "Sucursal: Mochomos (GDL) Regresar Ventas Los artículos listados no incluyen des…" at bounding box center [537, 240] width 1075 height 481
click at [774, 230] on li "Ver todos" at bounding box center [752, 229] width 180 height 42
type input "PARROT,UBER_EATS,RAPPI,DIDI_FOOD,ONLINE"
checkbox input "true"
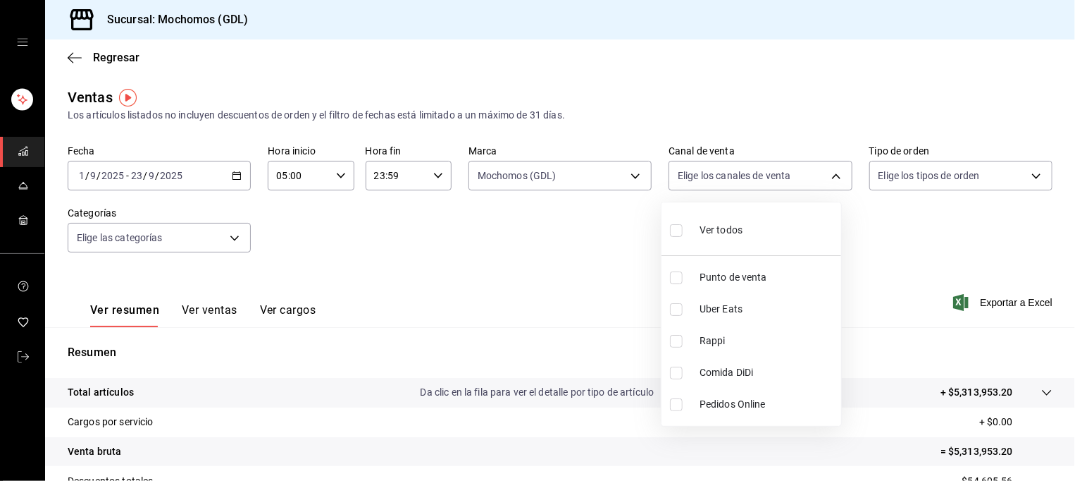
checkbox input "true"
click at [897, 173] on div at bounding box center [537, 240] width 1075 height 481
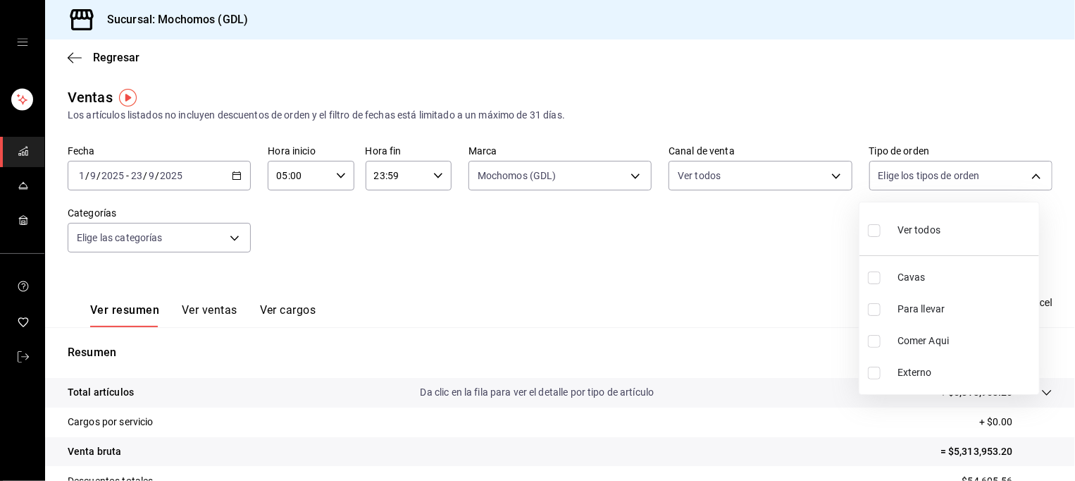
click at [897, 173] on body "Sucursal: Mochomos (GDL) Regresar Ventas Los artículos listados no incluyen des…" at bounding box center [537, 240] width 1075 height 481
click at [891, 226] on div "Ver todos" at bounding box center [904, 229] width 73 height 30
type input "c3d0baef-30c0-4718-9d76-caab43e27316,13c4cc4a-99d2-42c0-ba96-c3de8c08c13d,7b791…"
checkbox input "true"
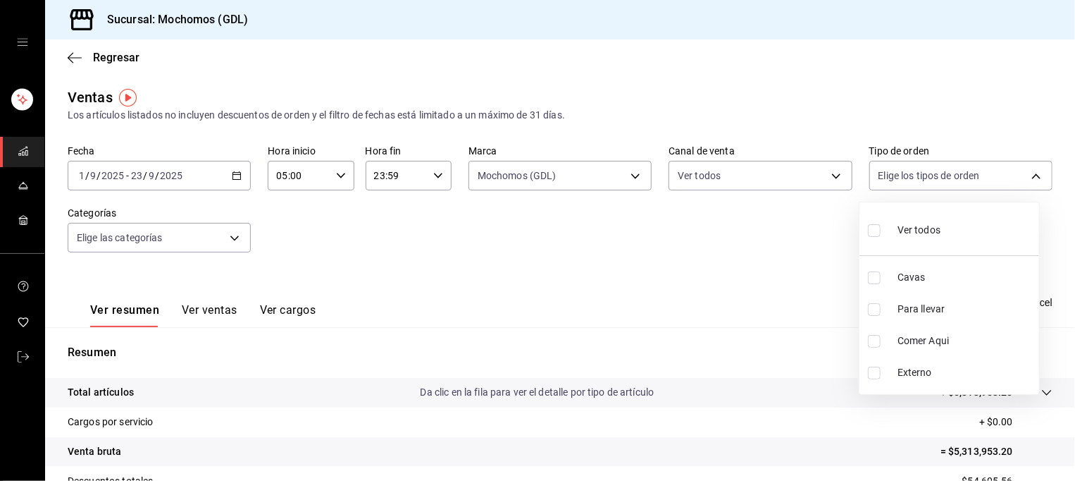
checkbox input "true"
click at [724, 246] on div at bounding box center [537, 240] width 1075 height 481
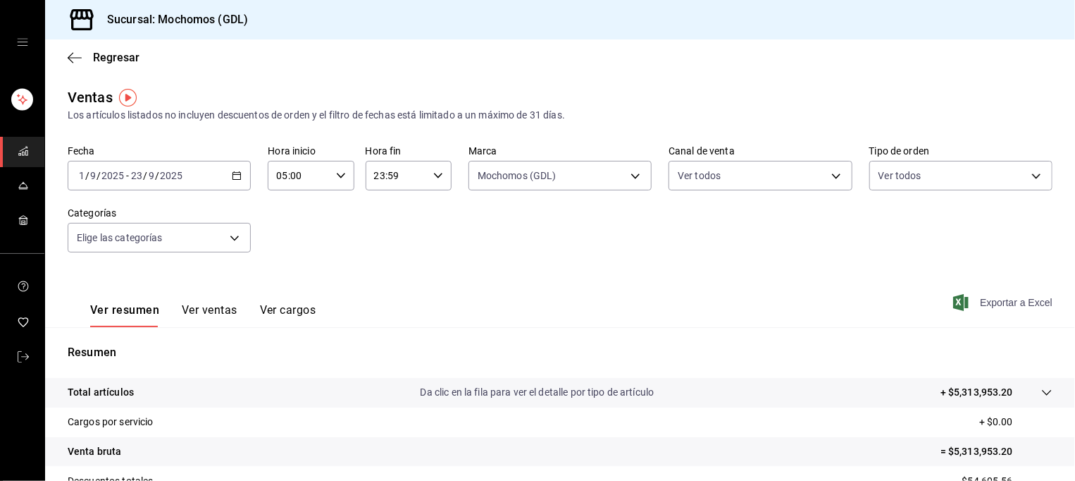
click at [980, 305] on font "Exportar a Excel" at bounding box center [1016, 302] width 73 height 11
